Goal: Information Seeking & Learning: Learn about a topic

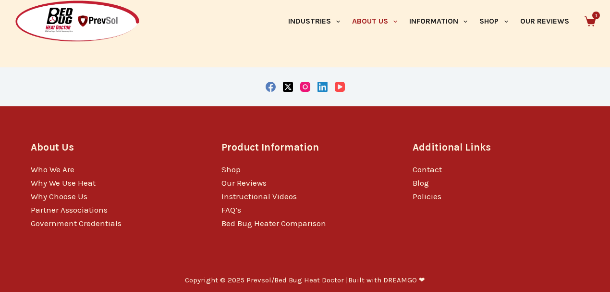
scroll to position [662, 0]
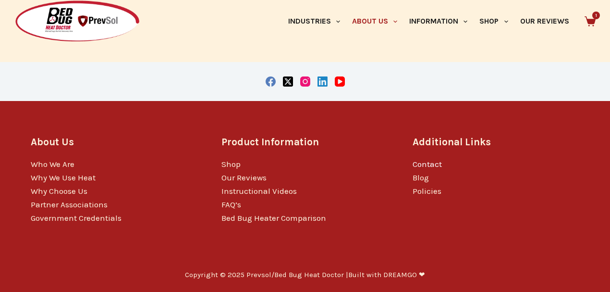
click at [421, 164] on link "Contact" at bounding box center [427, 164] width 29 height 10
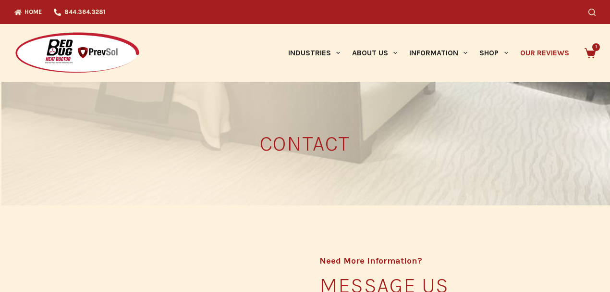
click at [545, 53] on link "Our Reviews" at bounding box center [544, 53] width 61 height 58
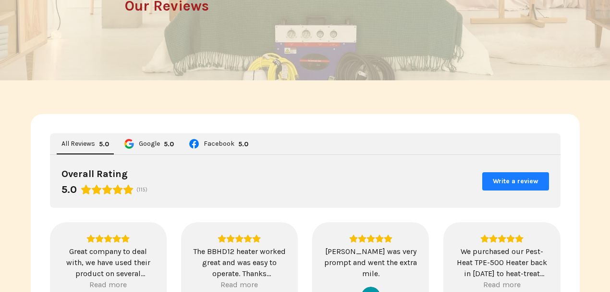
scroll to position [32, 0]
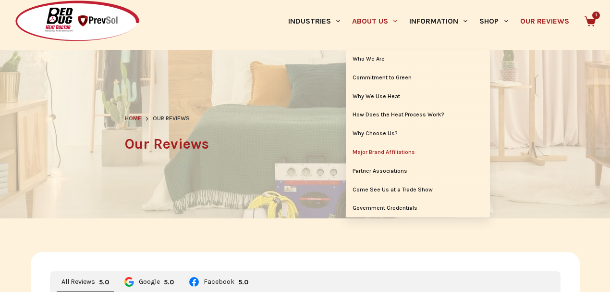
click at [382, 152] on link "Major Brand Affiliations" at bounding box center [418, 152] width 144 height 18
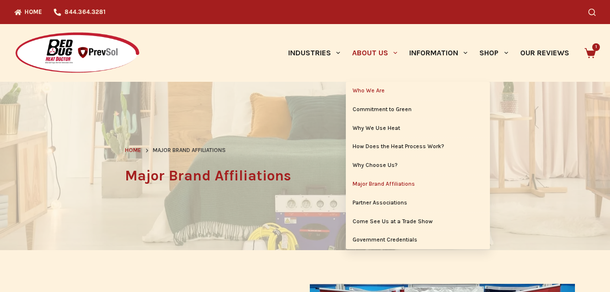
click at [382, 91] on link "Who We Are" at bounding box center [418, 91] width 144 height 18
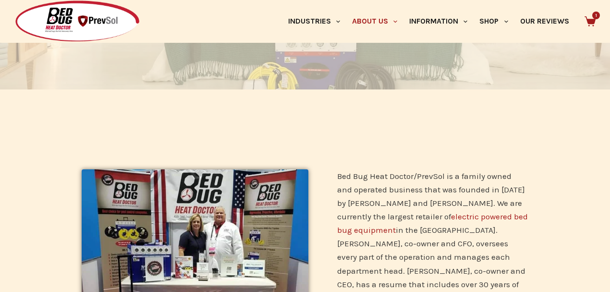
scroll to position [160, 0]
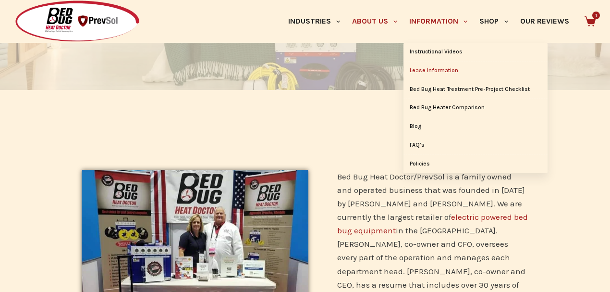
click at [427, 69] on link "Lease Information" at bounding box center [475, 70] width 144 height 18
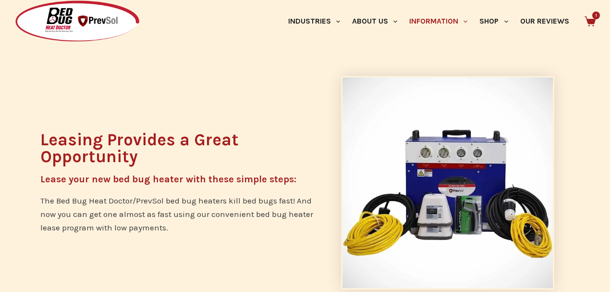
scroll to position [128, 0]
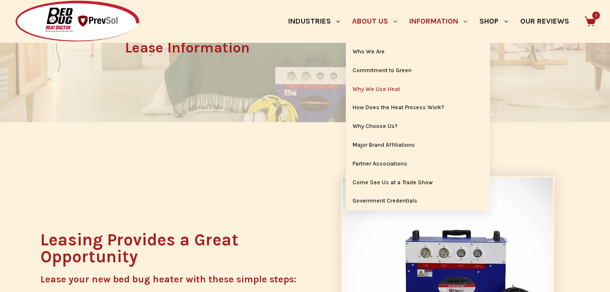
click at [394, 85] on link "Why We Use Heat" at bounding box center [418, 89] width 144 height 18
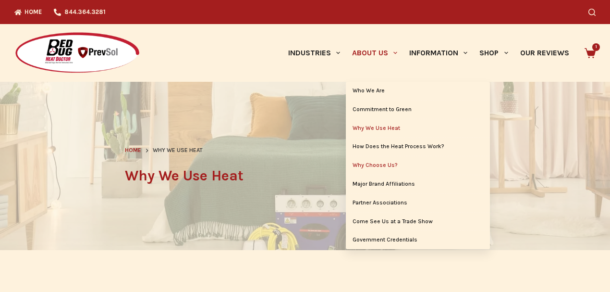
click at [376, 164] on link "Why Choose Us?" at bounding box center [418, 165] width 144 height 18
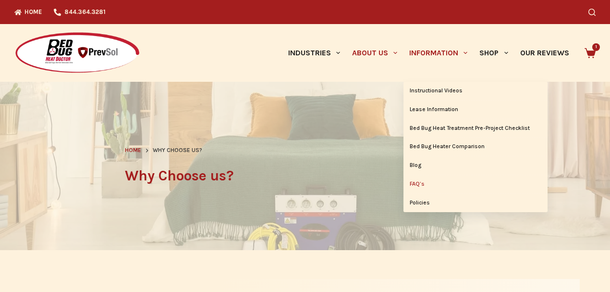
click at [416, 183] on link "FAQ’s" at bounding box center [475, 184] width 144 height 18
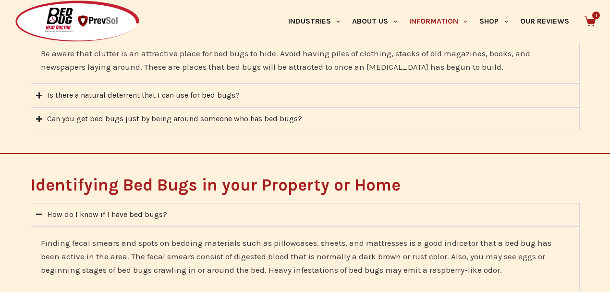
scroll to position [768, 0]
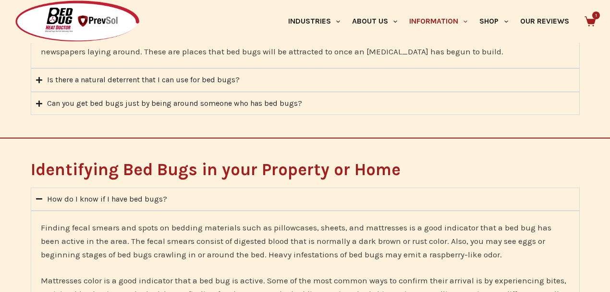
click at [36, 79] on icon "Accordion. Open links with Enter or Space, close with Escape, and navigate with…" at bounding box center [39, 79] width 6 height 7
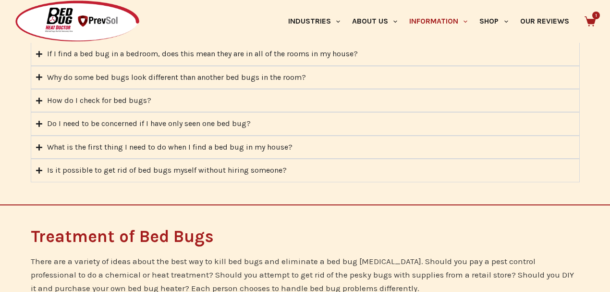
scroll to position [896, 0]
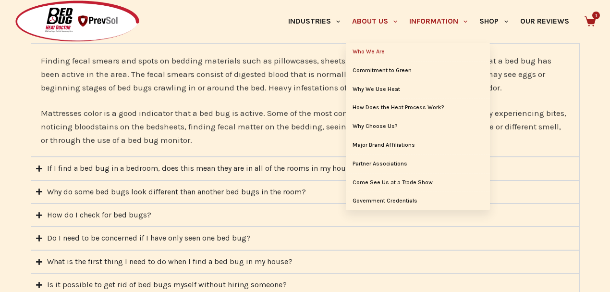
click at [361, 51] on link "Who We Are" at bounding box center [418, 52] width 144 height 18
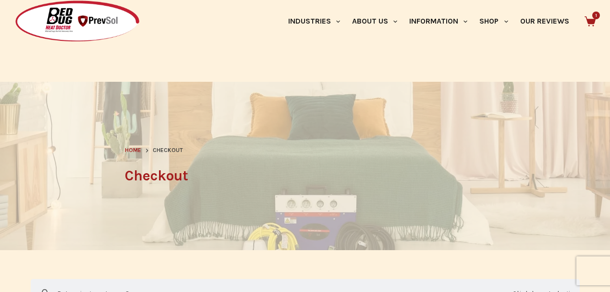
select select "**"
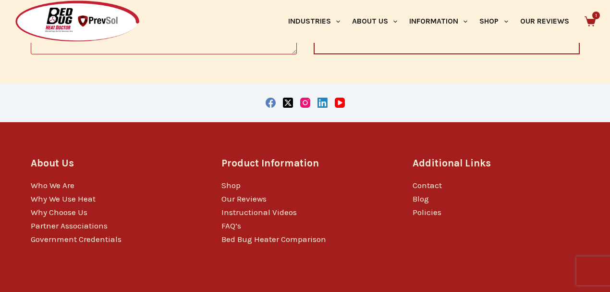
scroll to position [961, 0]
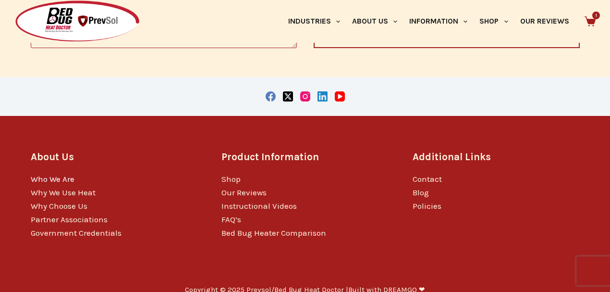
click at [67, 179] on link "Who We Are" at bounding box center [53, 179] width 44 height 10
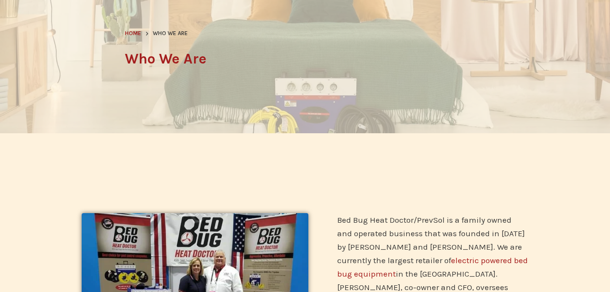
scroll to position [128, 0]
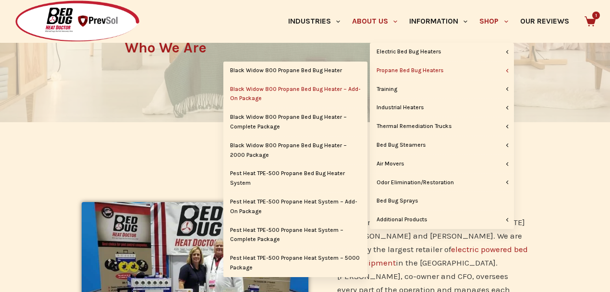
click at [335, 86] on link "Black Widow 800 Propane Bed Bug Heater – Add-On Package" at bounding box center [295, 94] width 144 height 28
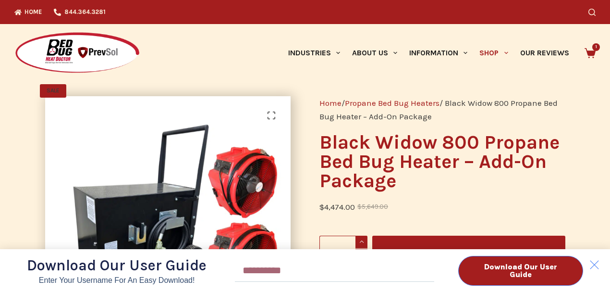
click at [384, 164] on div "Download Our User Guide Enter Your Username for an Easy Download! Email Downloa…" at bounding box center [305, 146] width 610 height 292
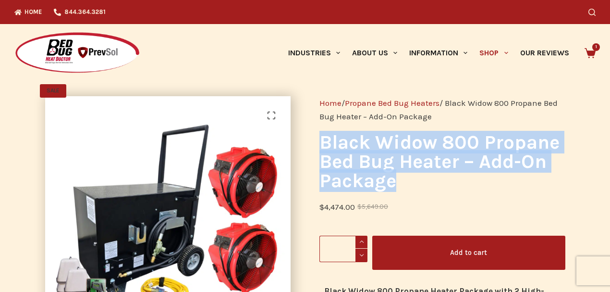
drag, startPoint x: 396, startPoint y: 182, endPoint x: 320, endPoint y: 144, distance: 84.4
click at [320, 144] on h1 "Black Widow 800 Propane Bed Bug Heater – Add-On Package" at bounding box center [442, 162] width 246 height 58
copy h1 "Black Widow 800 Propane Bed Bug Heater – Add-On Package"
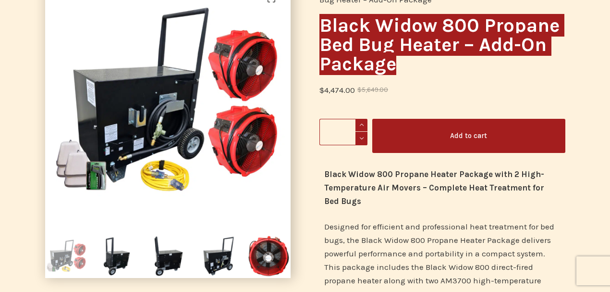
scroll to position [128, 0]
